Goal: Task Accomplishment & Management: Manage account settings

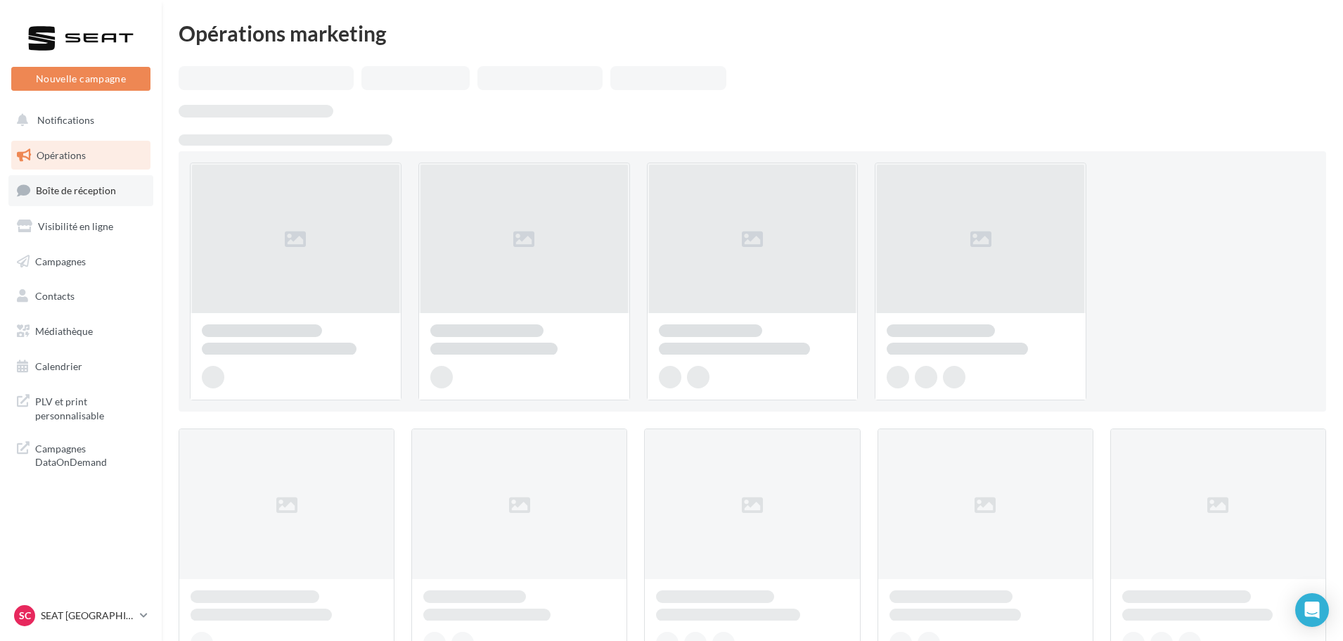
click at [97, 178] on link "Boîte de réception" at bounding box center [80, 190] width 145 height 30
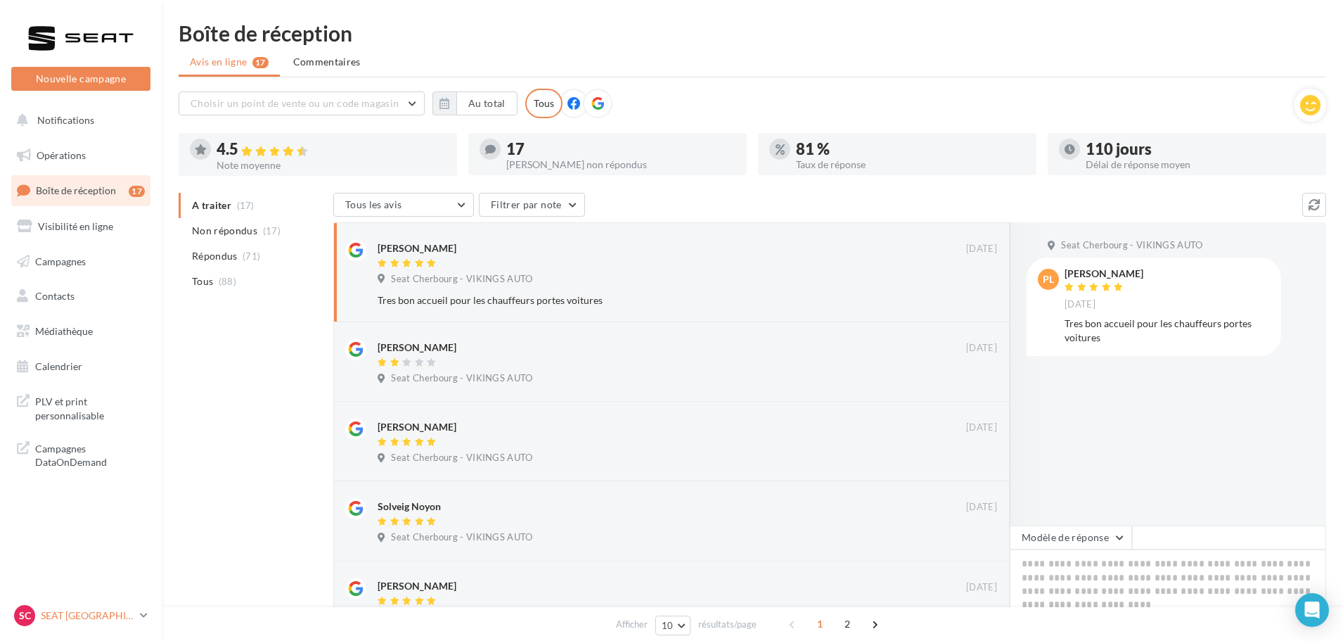
click at [89, 613] on p "SEAT [GEOGRAPHIC_DATA]" at bounding box center [88, 615] width 94 height 14
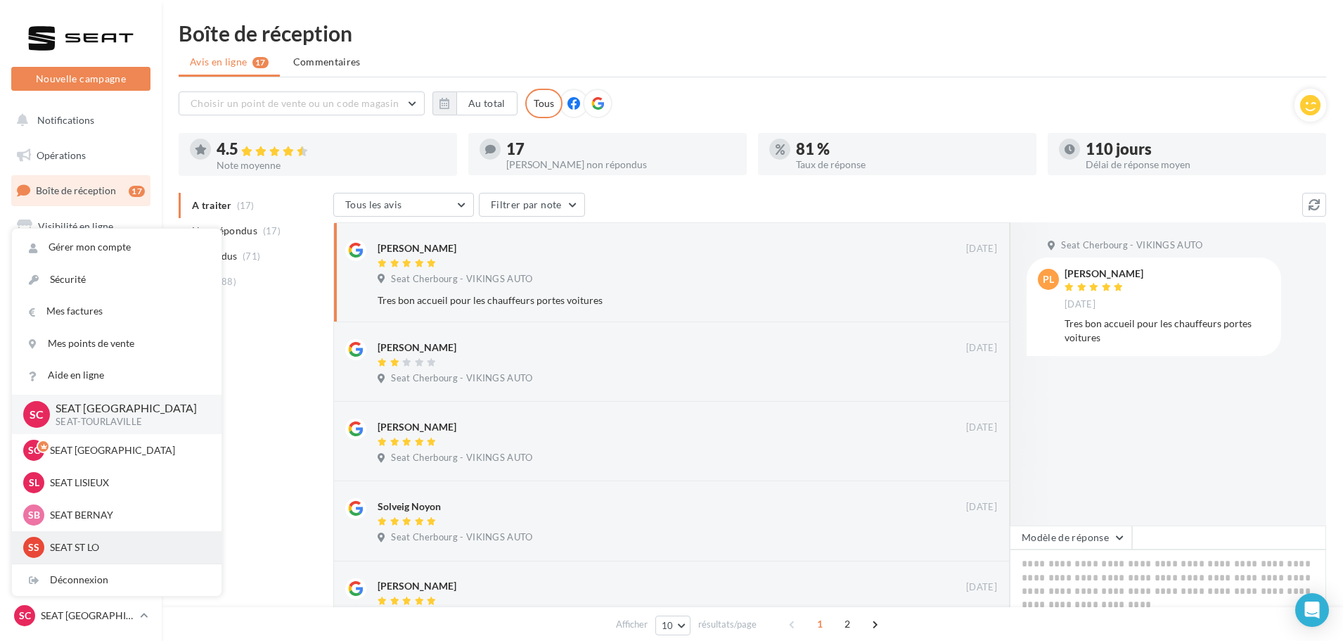
click at [78, 549] on p "SEAT ST LO" at bounding box center [127, 547] width 155 height 14
